Goal: Transaction & Acquisition: Purchase product/service

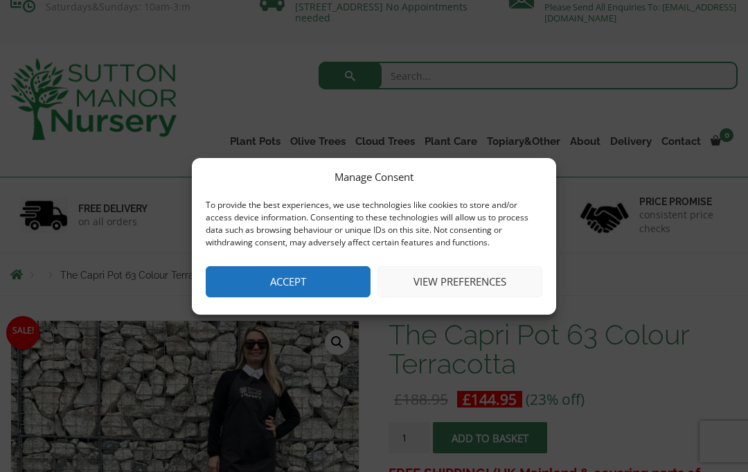
click at [283, 297] on button "Accept" at bounding box center [288, 281] width 165 height 31
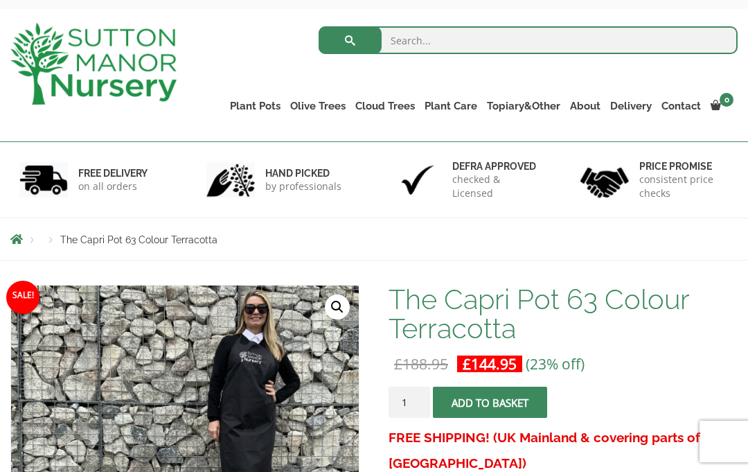
scroll to position [39, 0]
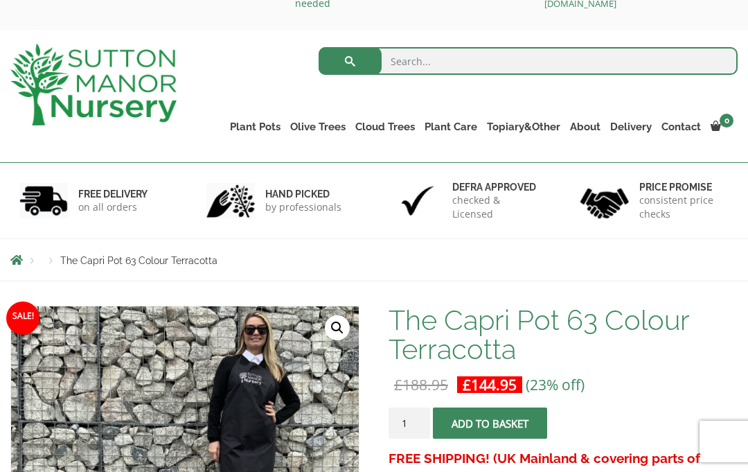
click at [680, 267] on div "Products The Capri Pot 63 Colour Terracotta" at bounding box center [374, 260] width 748 height 42
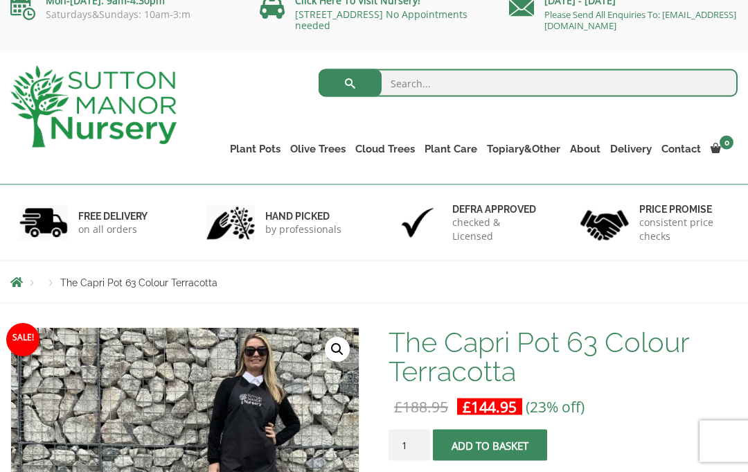
scroll to position [0, 0]
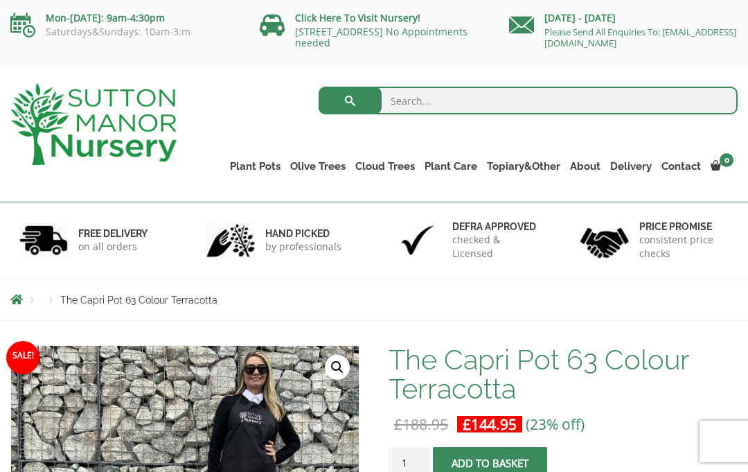
click at [429, 103] on input "search" at bounding box center [528, 101] width 419 height 28
type input "Large pots"
click at [350, 100] on button "submit" at bounding box center [350, 101] width 63 height 28
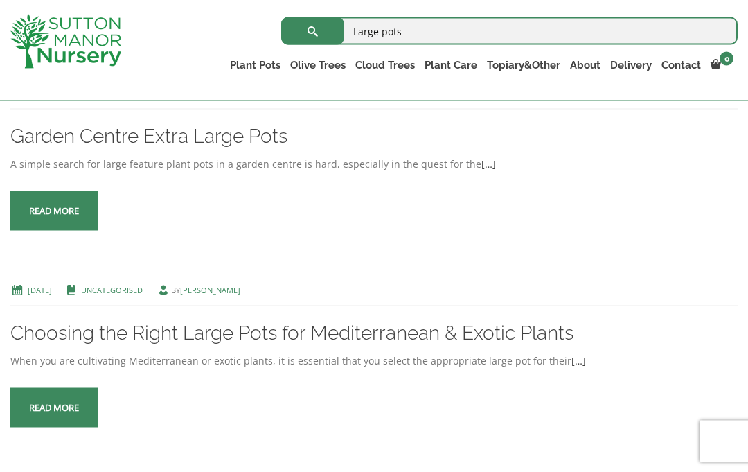
scroll to position [326, 0]
click at [54, 211] on span at bounding box center [54, 211] width 0 height 0
